Goal: Information Seeking & Learning: Learn about a topic

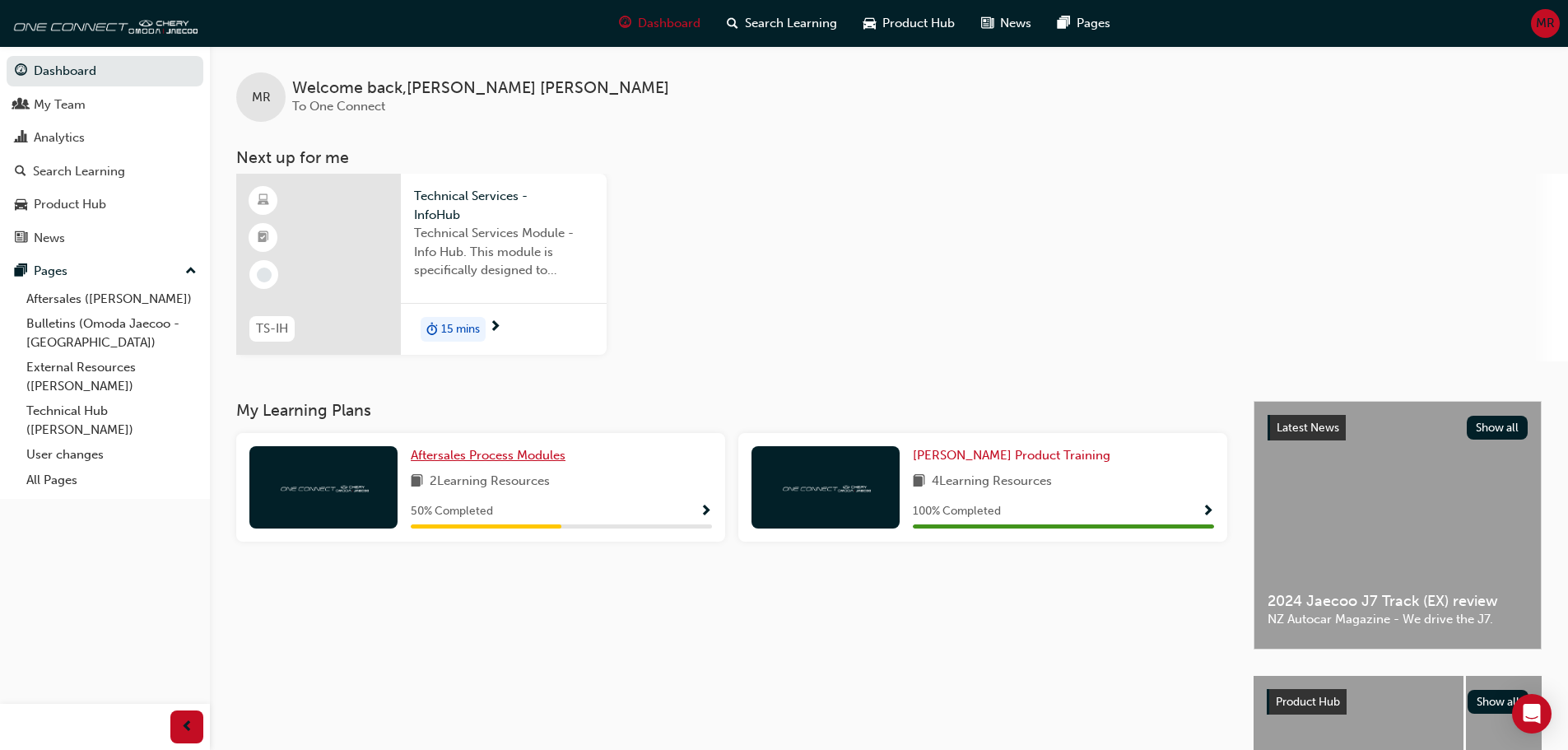
click at [522, 457] on span "Aftersales Process Modules" at bounding box center [488, 455] width 155 height 15
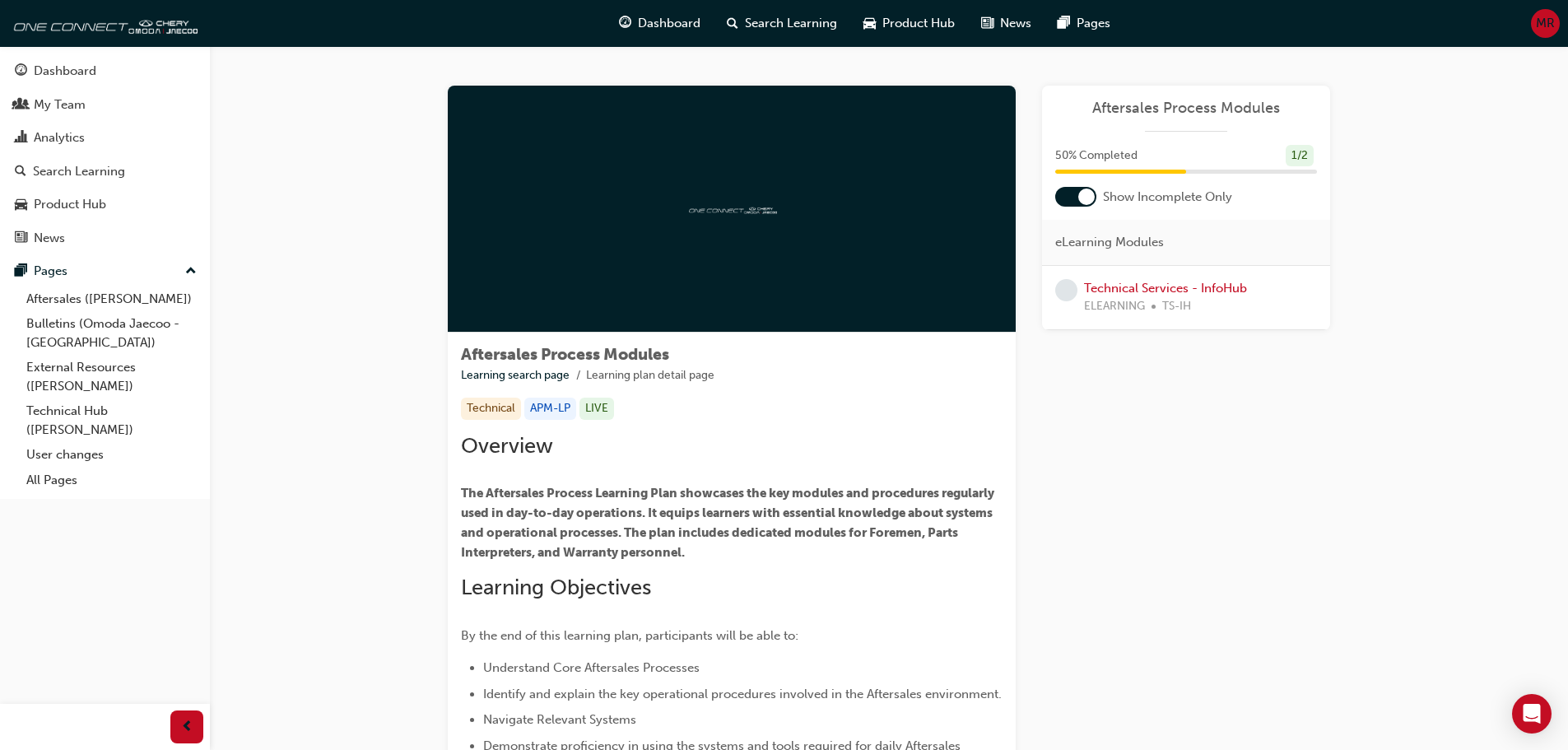
click at [694, 243] on div at bounding box center [732, 209] width 568 height 247
click at [1138, 287] on link "Technical Services - InfoHub" at bounding box center [1165, 288] width 163 height 15
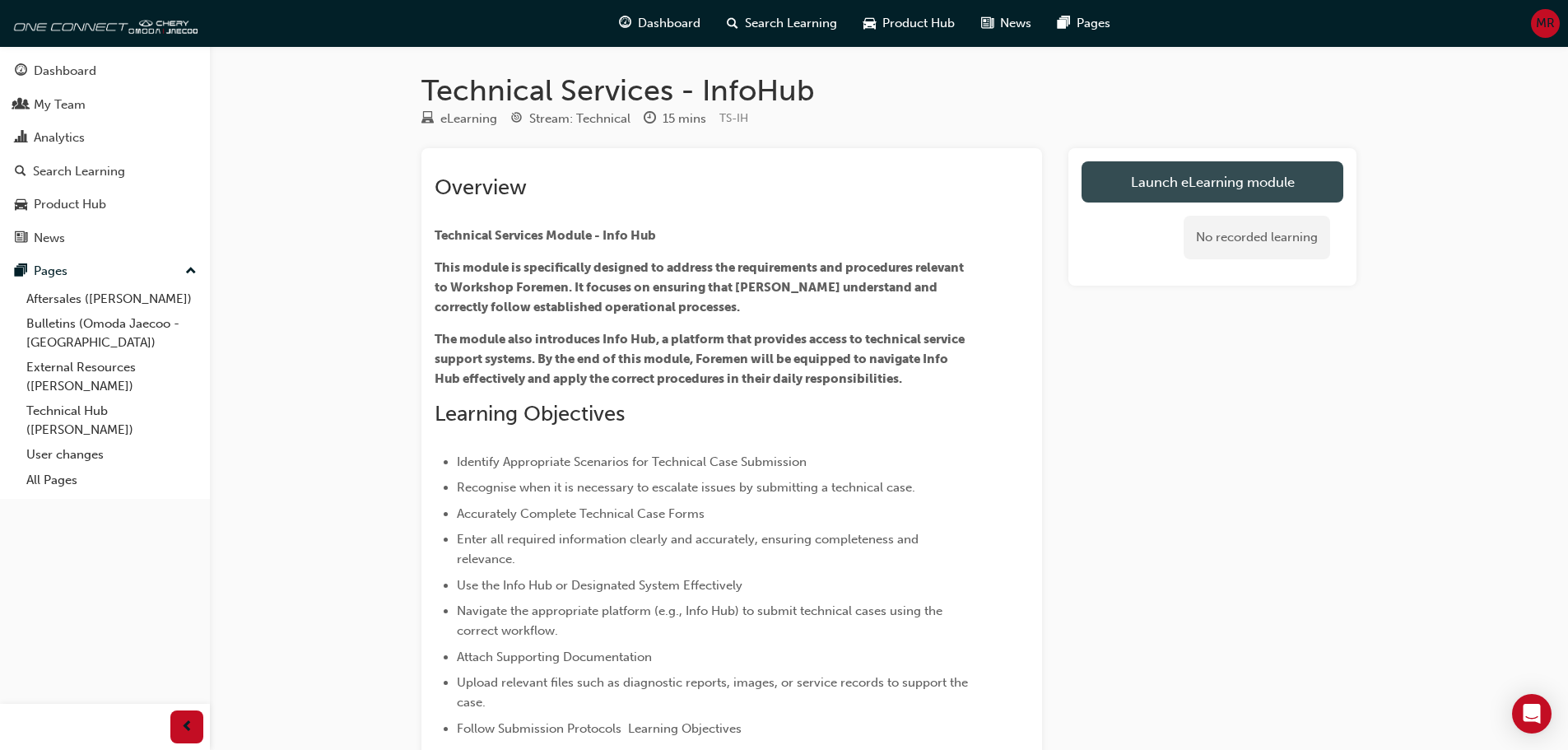
click at [1147, 180] on link "Launch eLearning module" at bounding box center [1212, 182] width 261 height 41
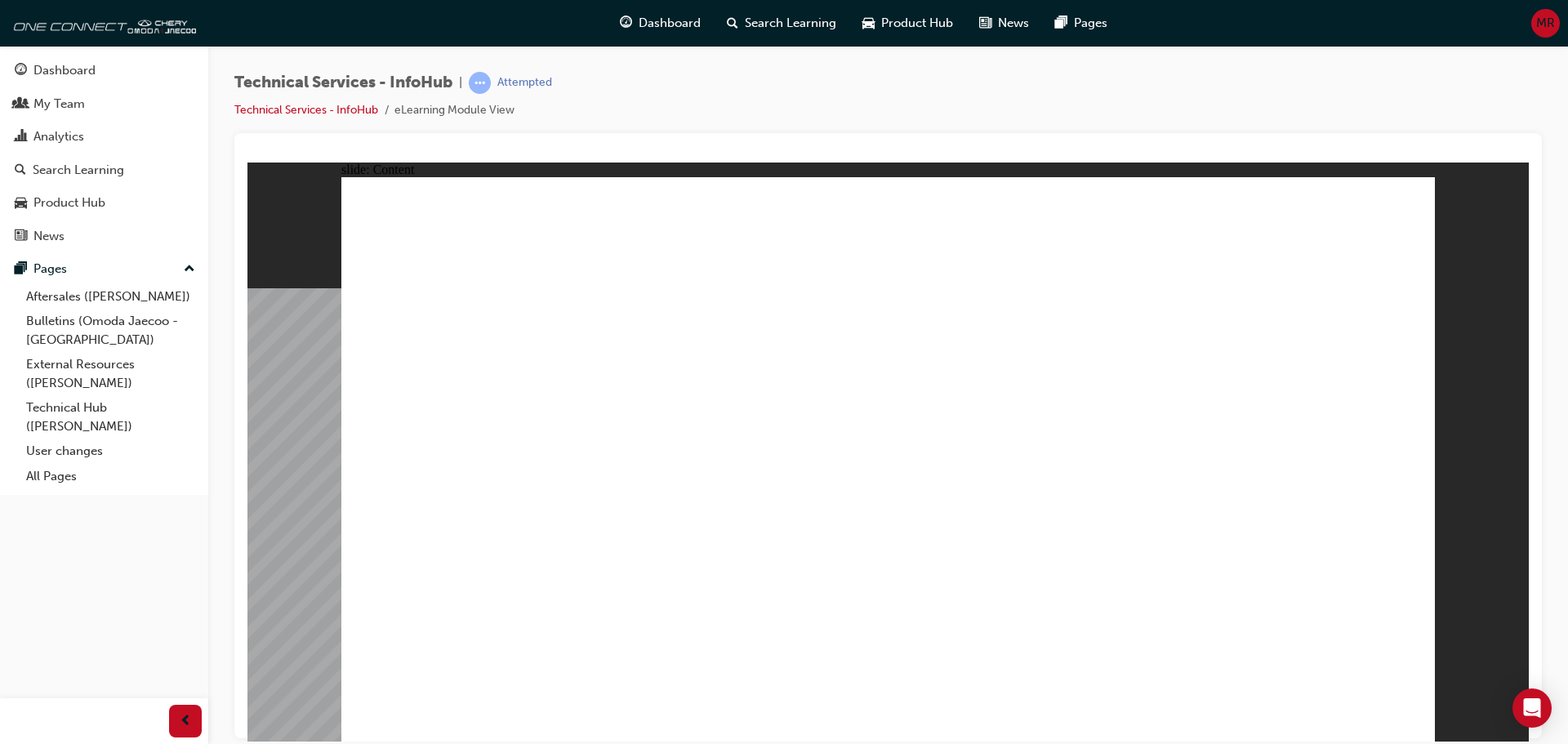
drag, startPoint x: 1406, startPoint y: 705, endPoint x: 1411, endPoint y: 715, distance: 11.2
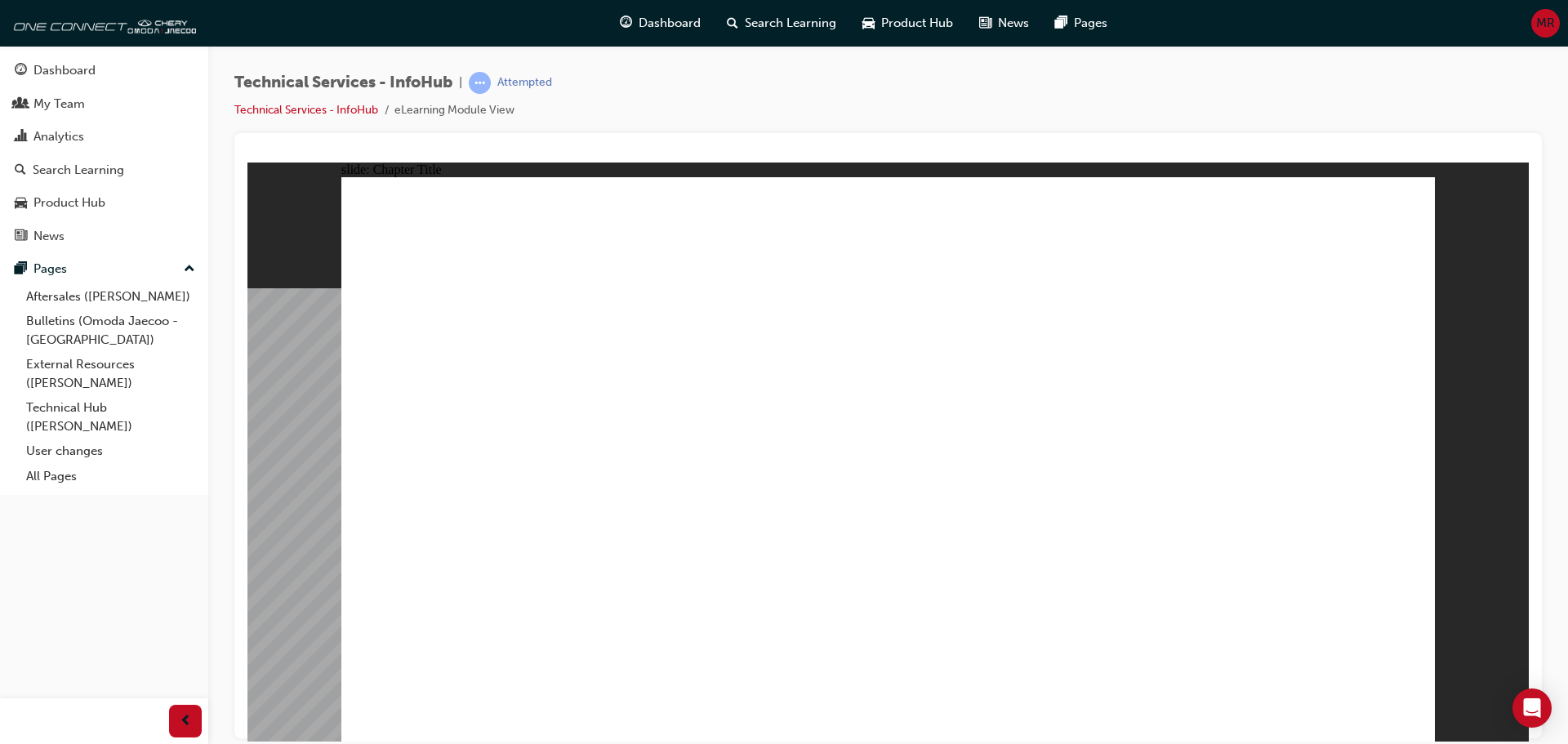
radio input "true"
drag, startPoint x: 712, startPoint y: 529, endPoint x: 711, endPoint y: 544, distance: 15.0
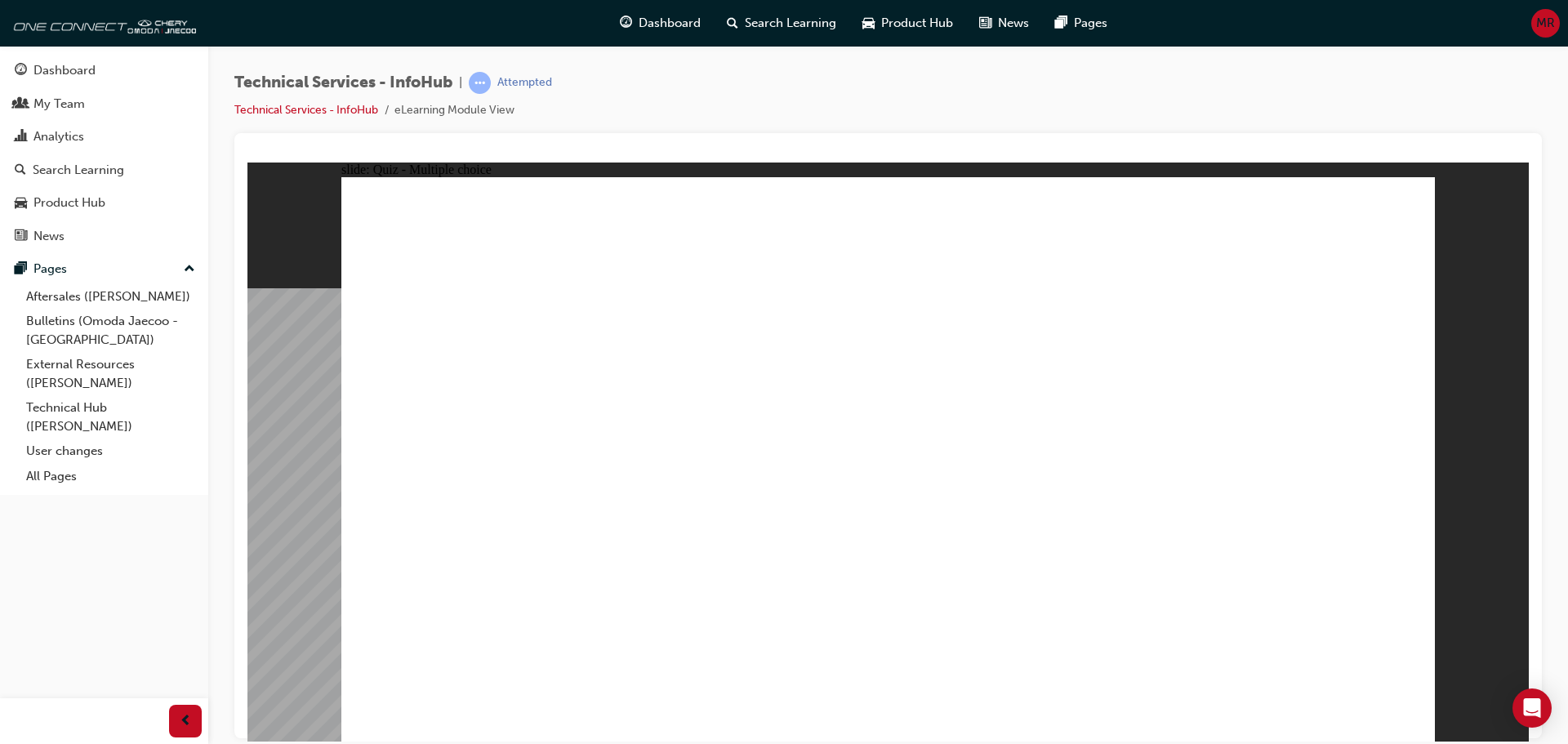
radio input "true"
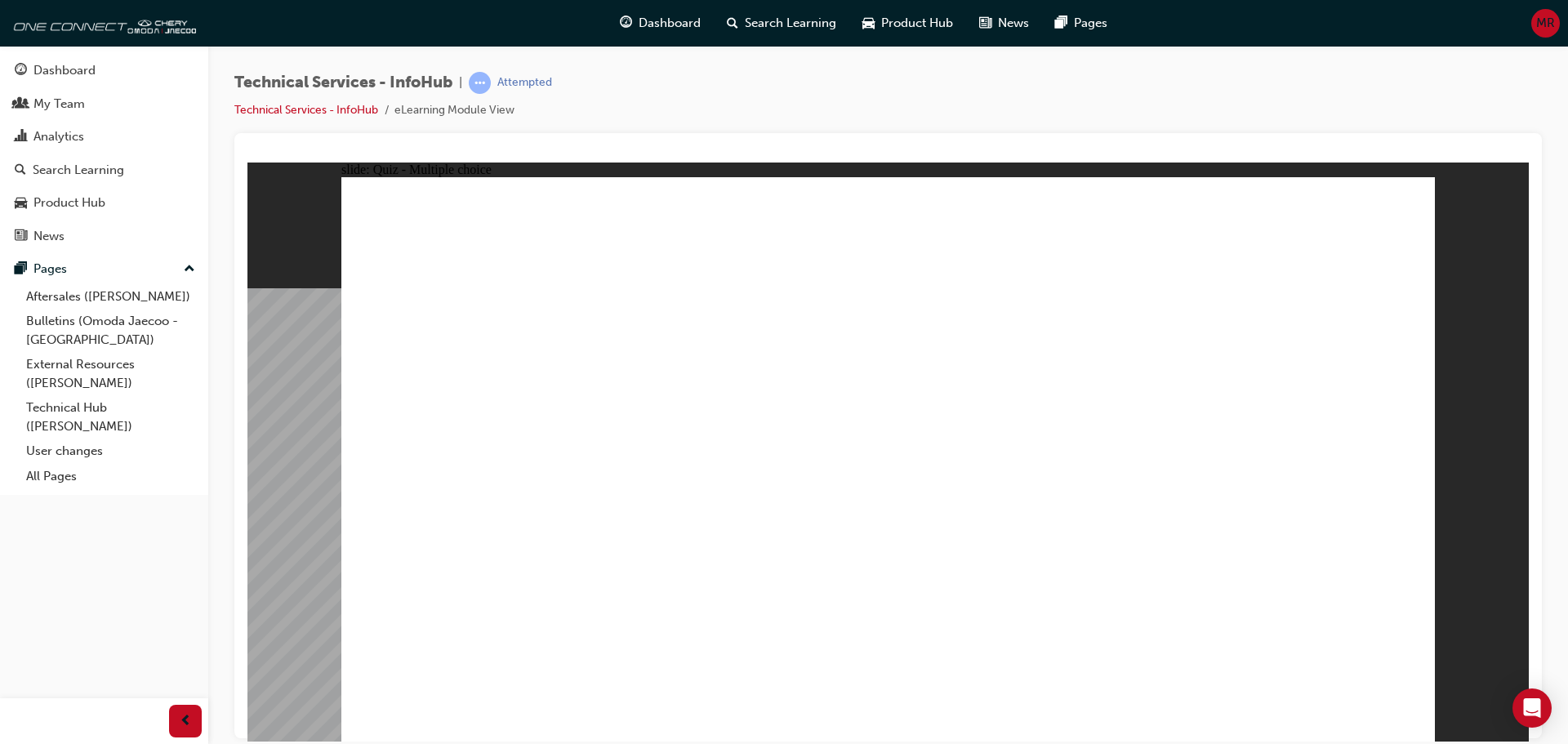
radio input "true"
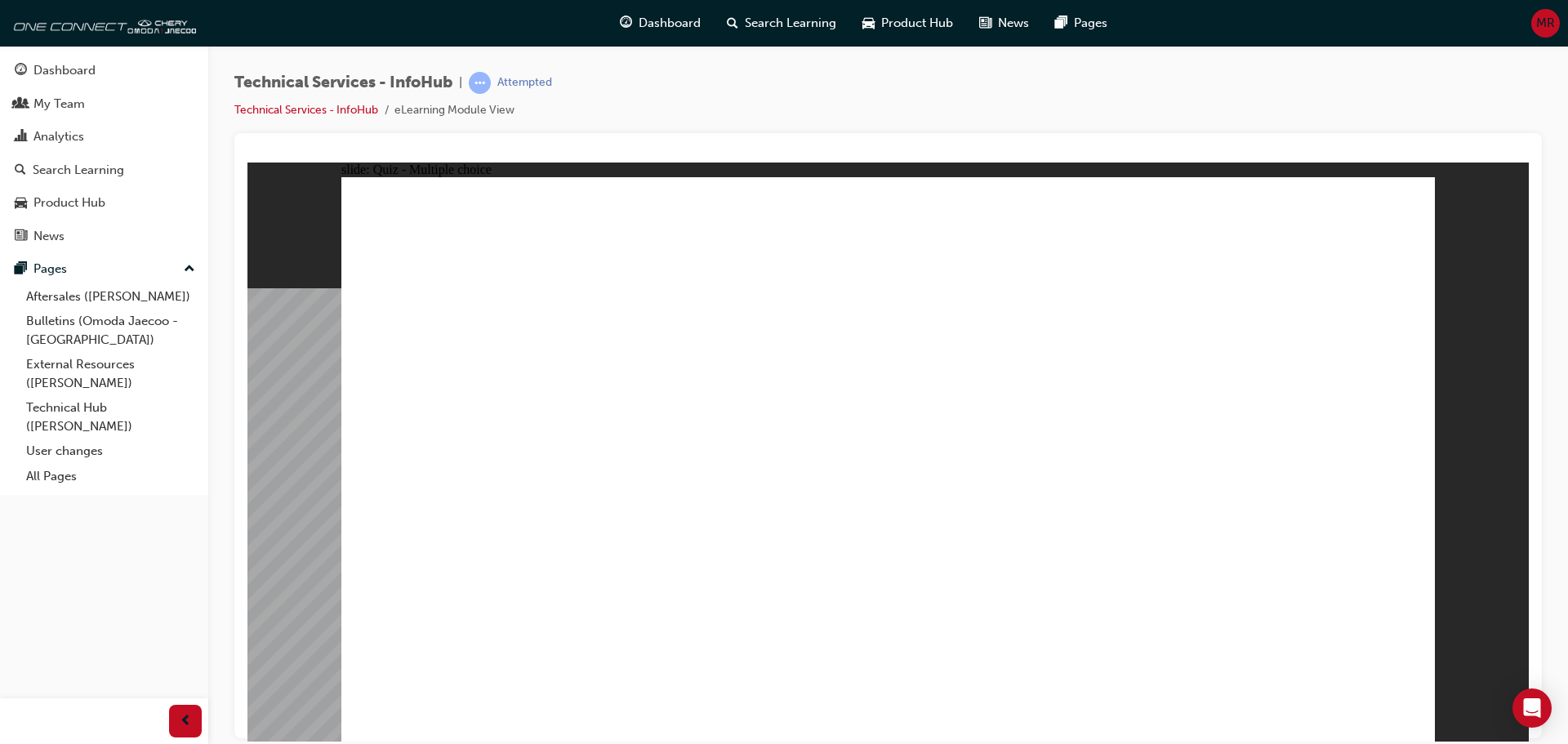
radio input "true"
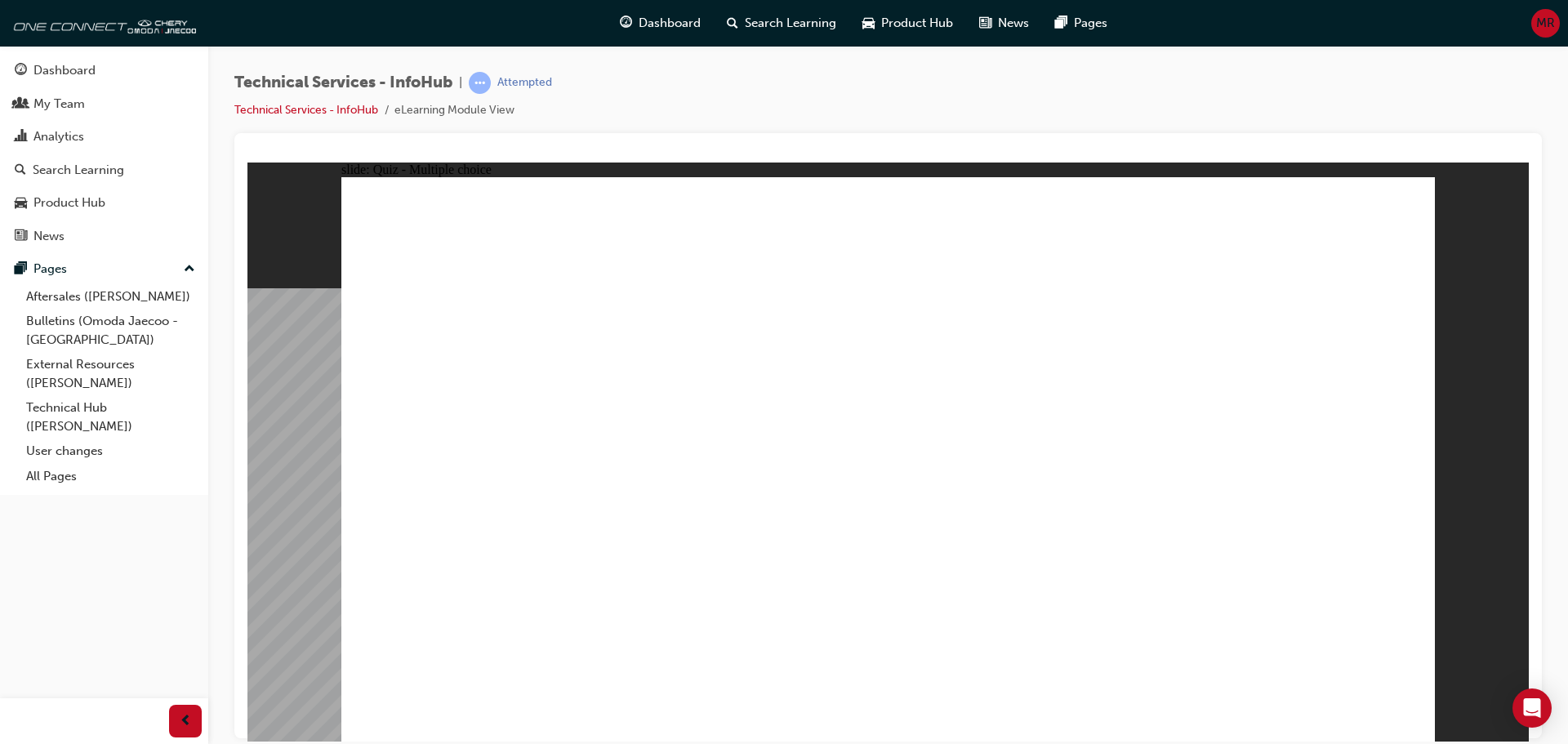
radio input "true"
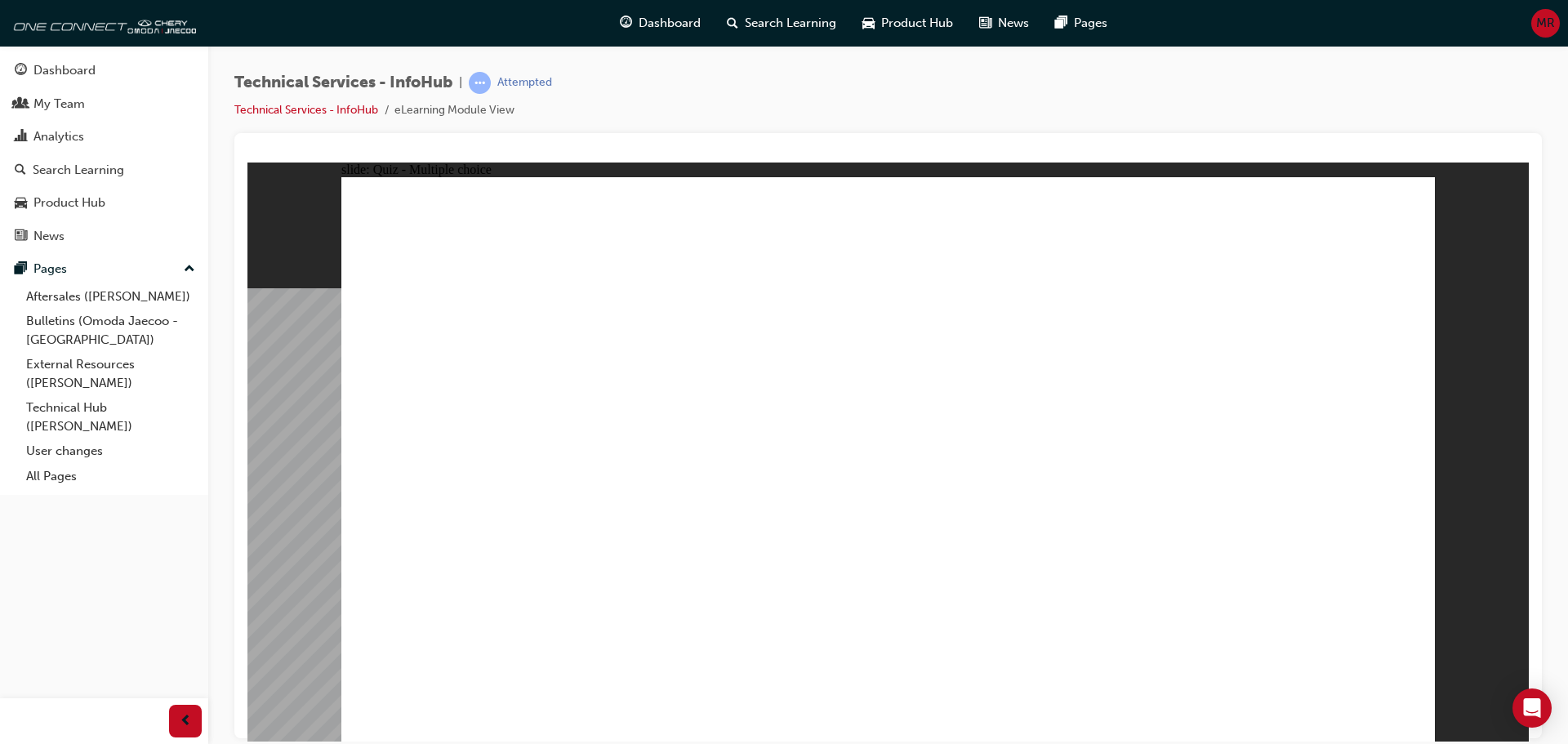
radio input "true"
drag, startPoint x: 893, startPoint y: 579, endPoint x: 893, endPoint y: 569, distance: 10.0
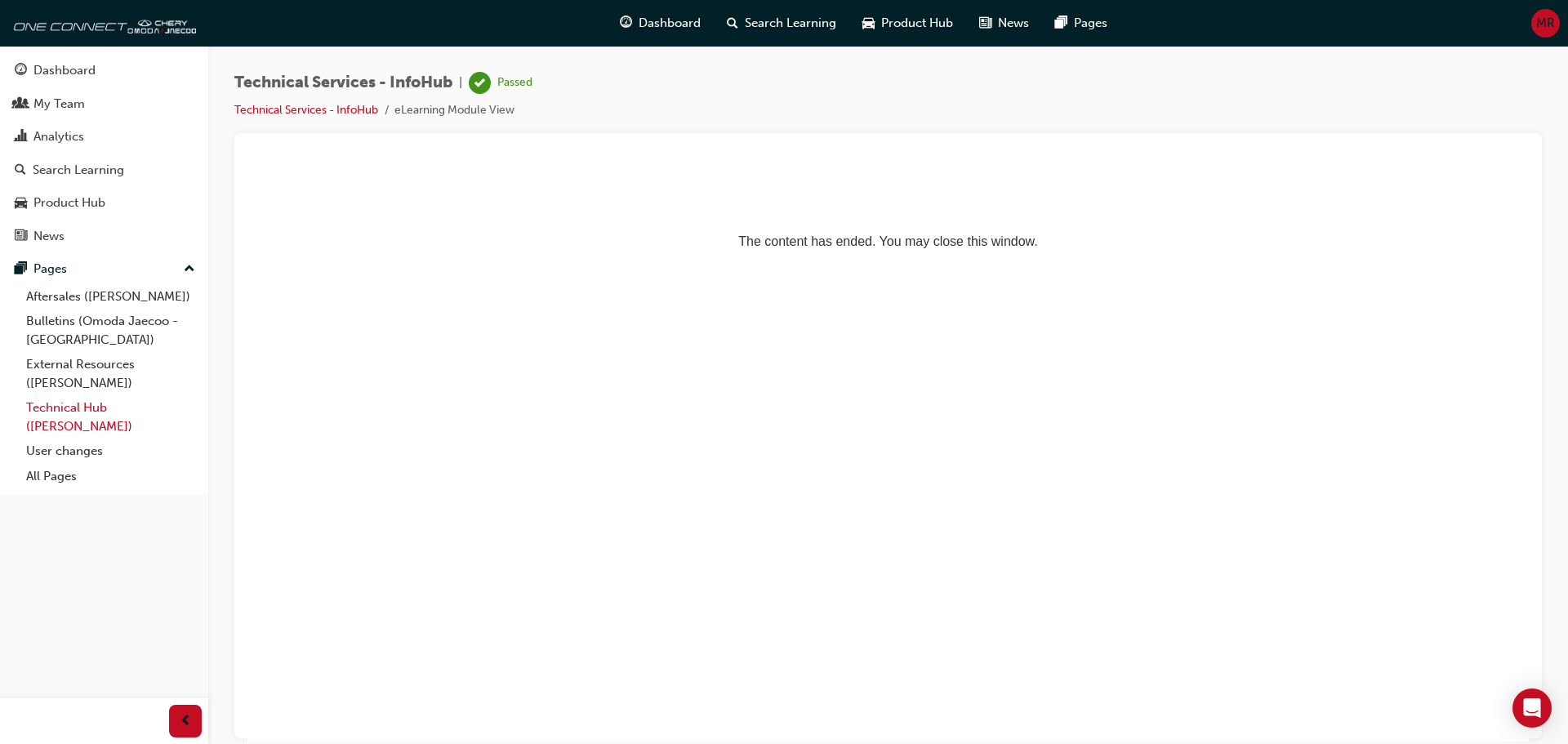
click at [105, 406] on link "Technical Hub ([PERSON_NAME])" at bounding box center [110, 417] width 182 height 44
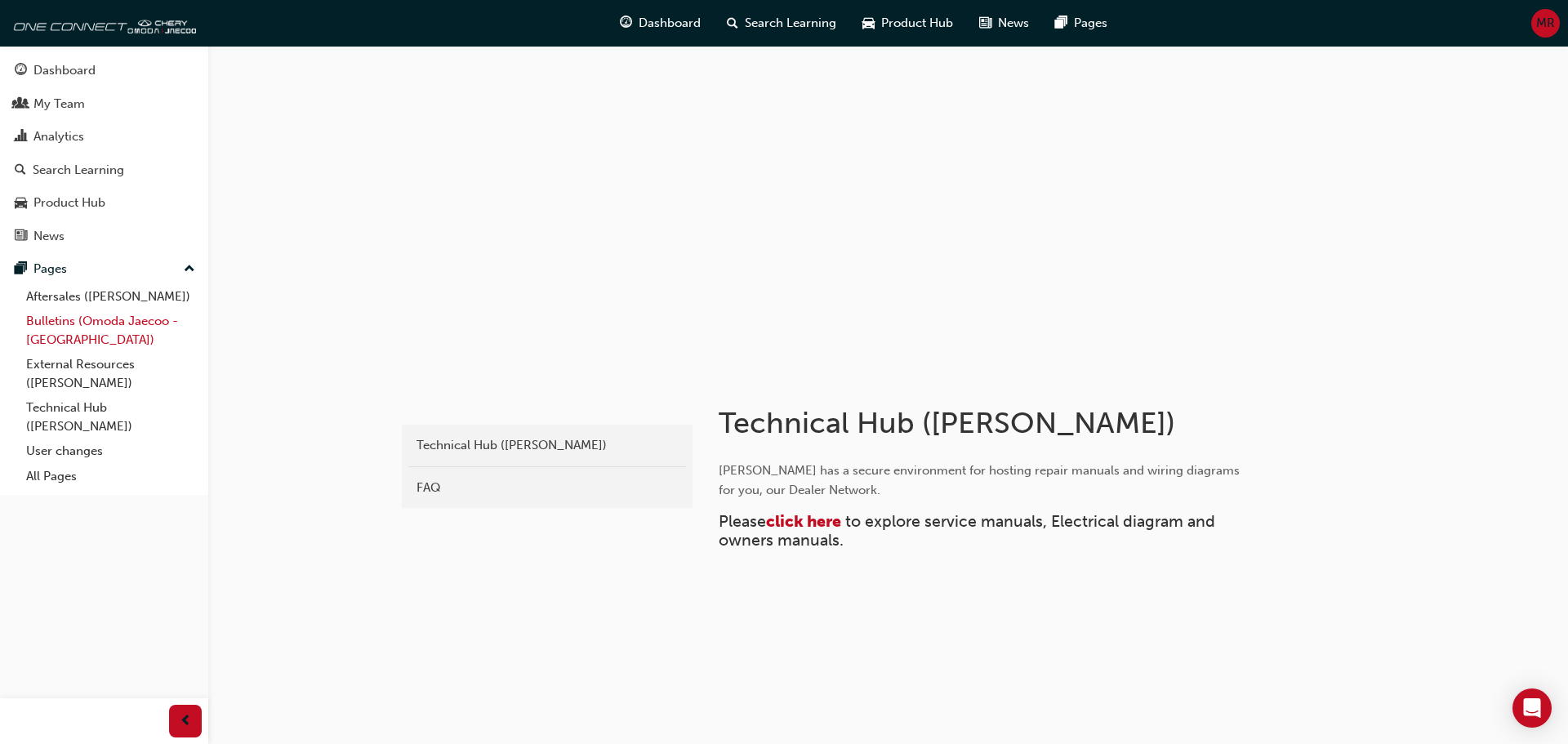
click at [102, 320] on link "Bulletins (Omoda Jaecoo - [GEOGRAPHIC_DATA])" at bounding box center [110, 330] width 182 height 44
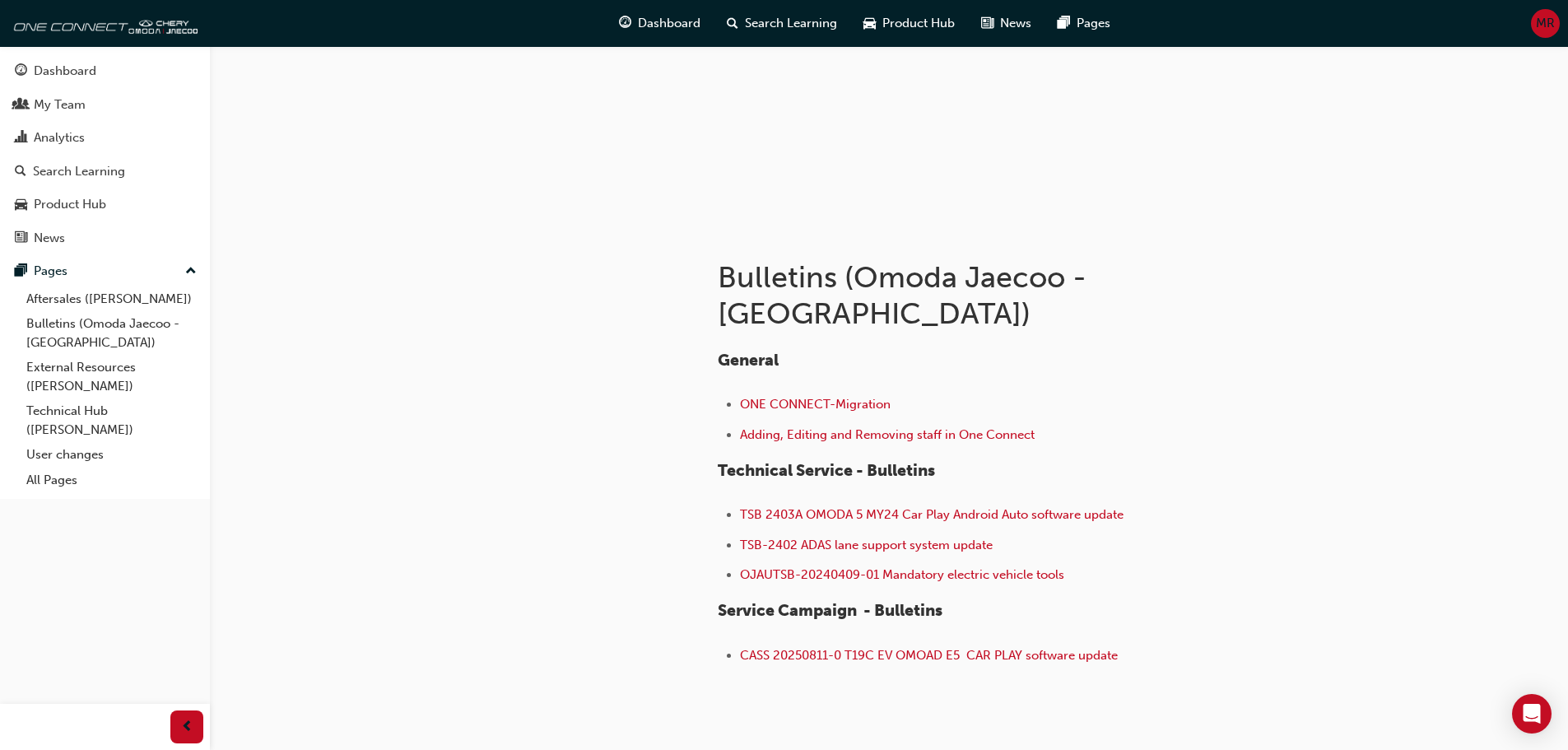
scroll to position [165, 0]
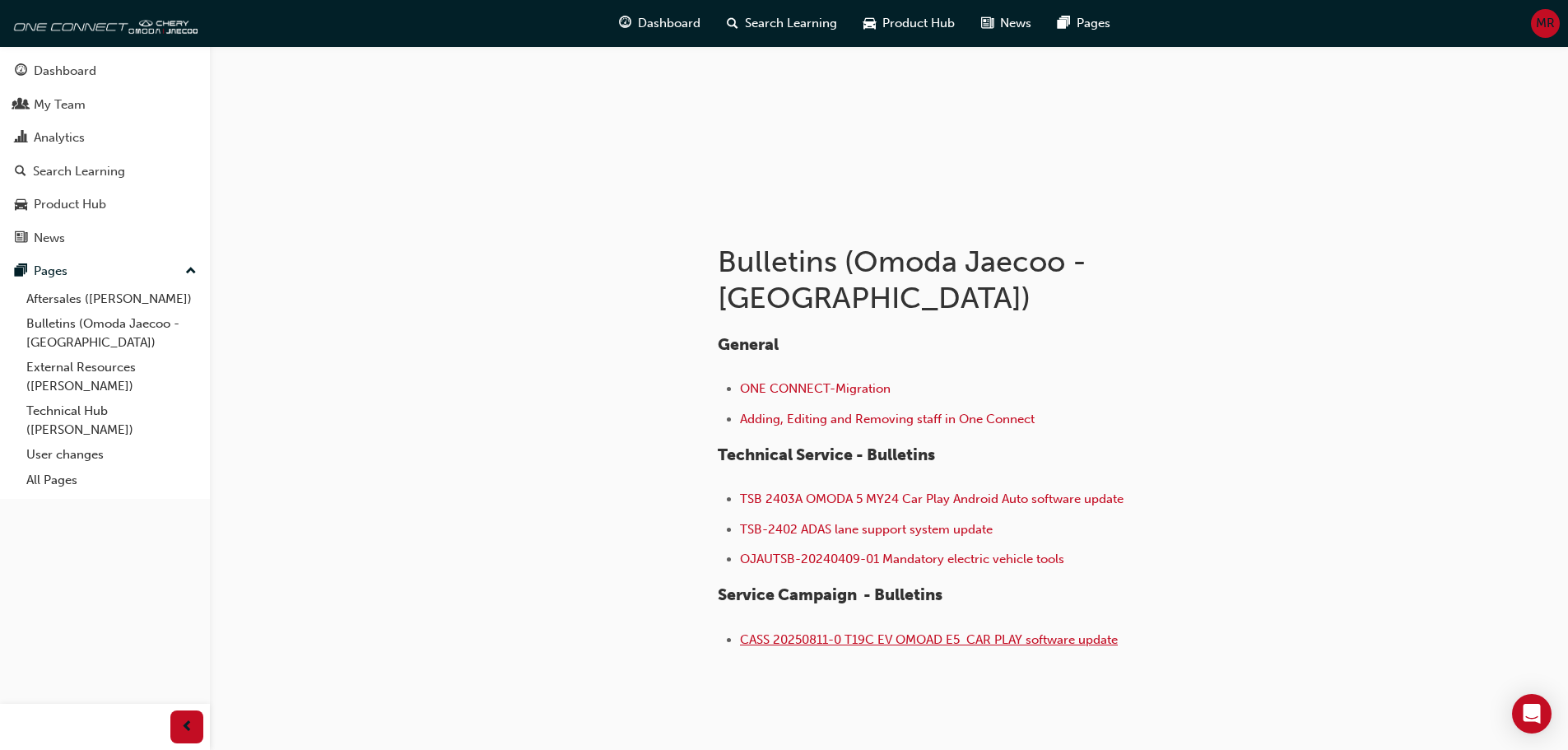
click at [991, 632] on span "CASS 20250811-0 T19C EV OMOAD E5 CAR PLAY software update" at bounding box center [929, 639] width 378 height 15
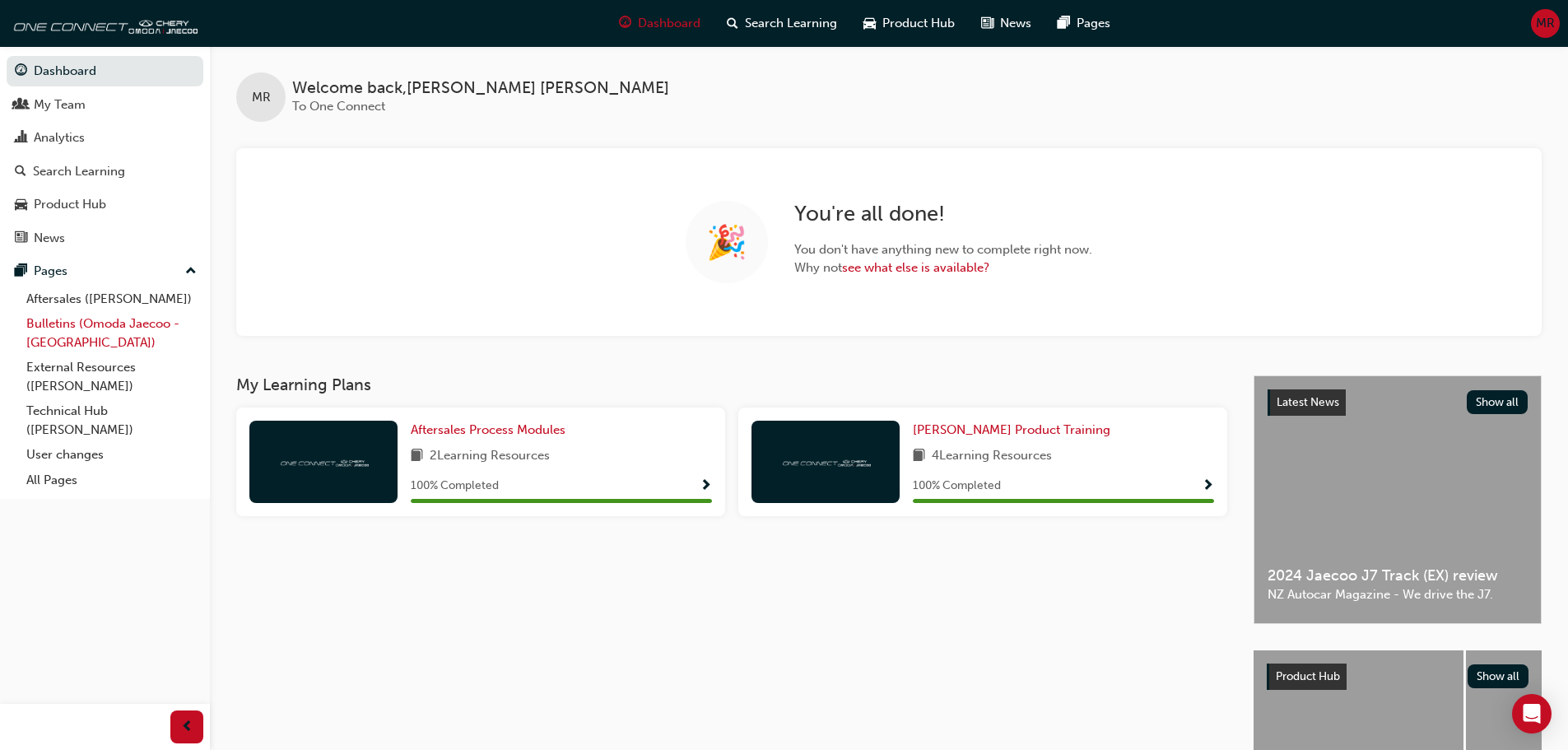
click at [123, 322] on link "Bulletins (Omoda Jaecoo - [GEOGRAPHIC_DATA])" at bounding box center [111, 333] width 184 height 44
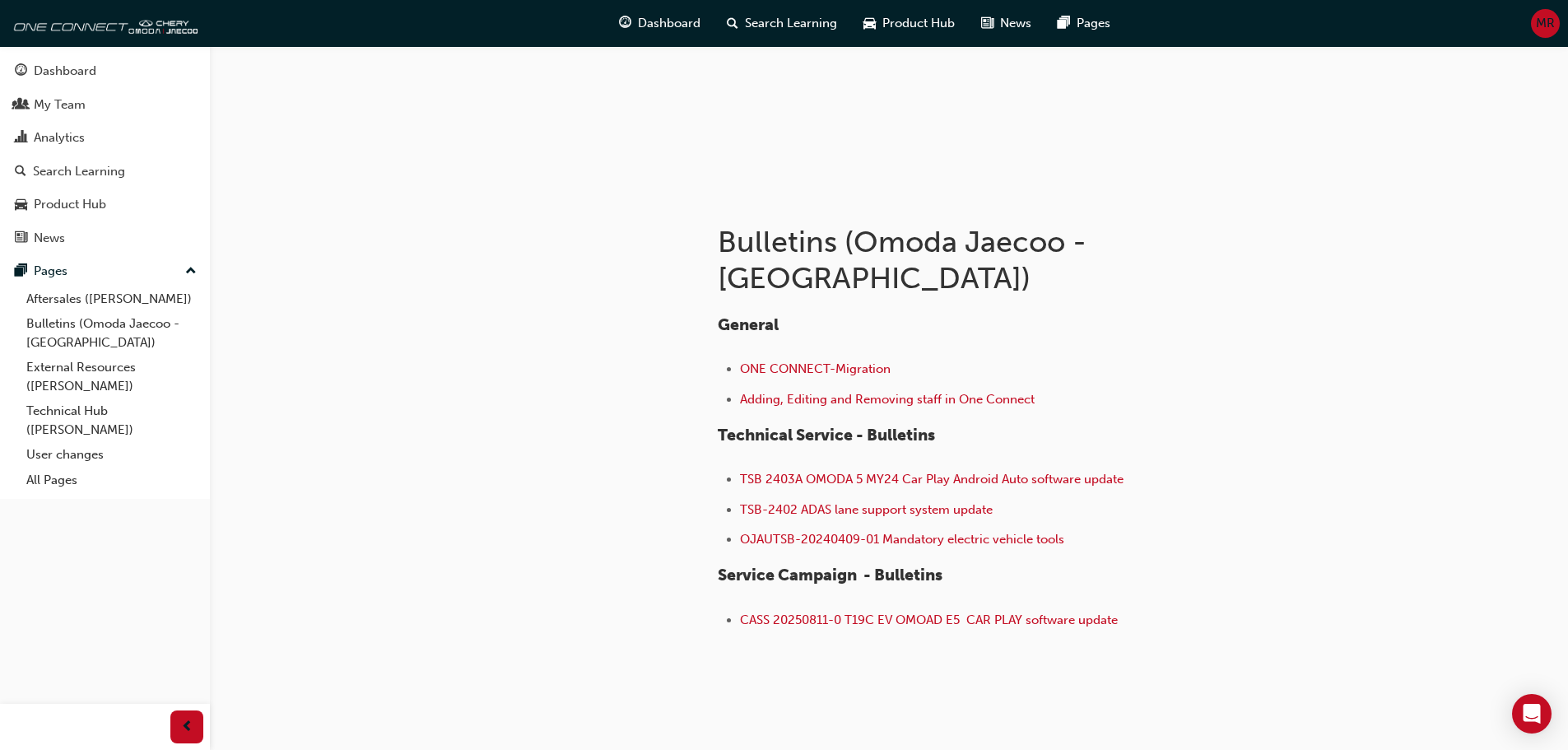
scroll to position [191, 0]
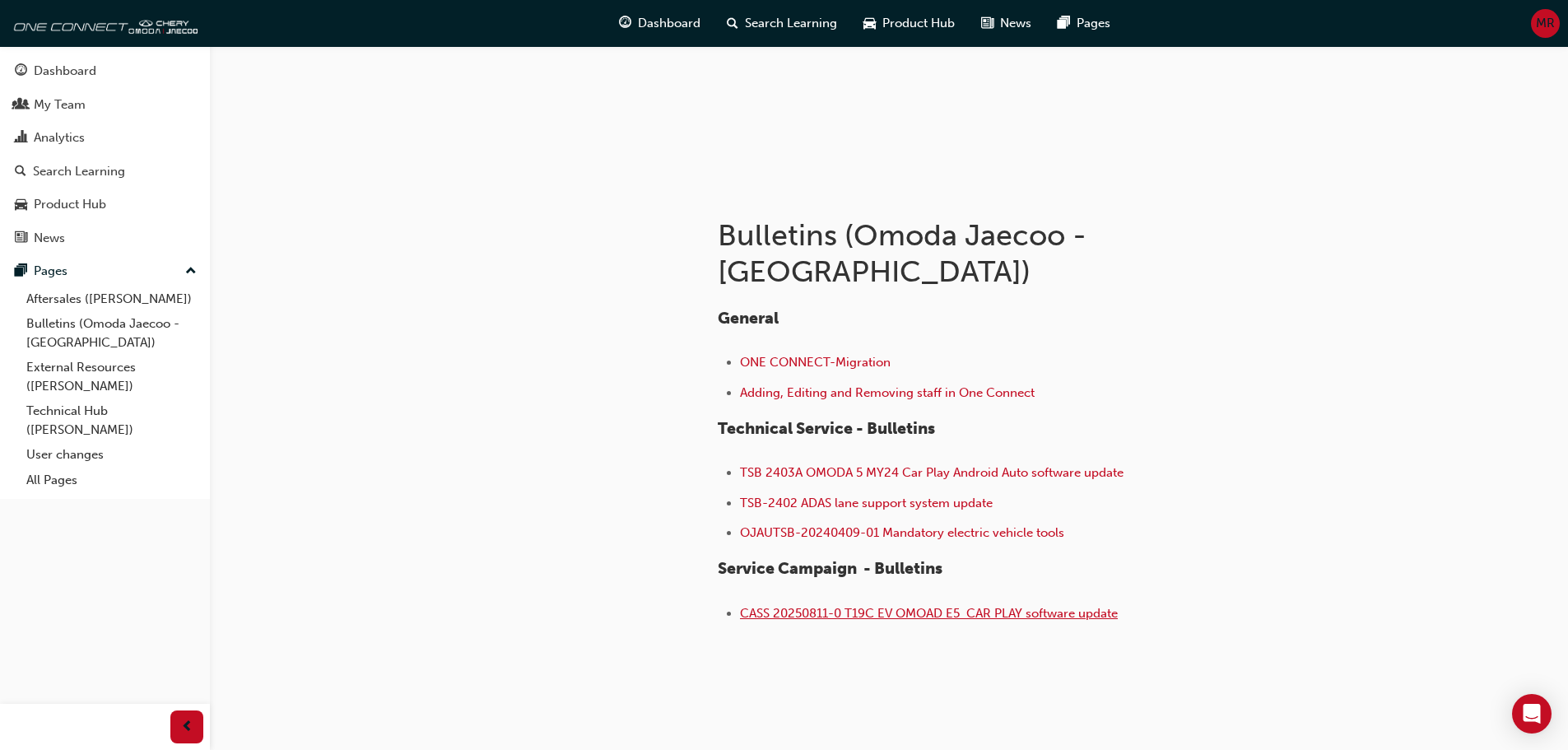
click at [844, 605] on span "CASS 20250811-0 T19C EV OMOAD E5 CAR PLAY software update" at bounding box center [929, 613] width 378 height 15
